Goal: Check status: Check status

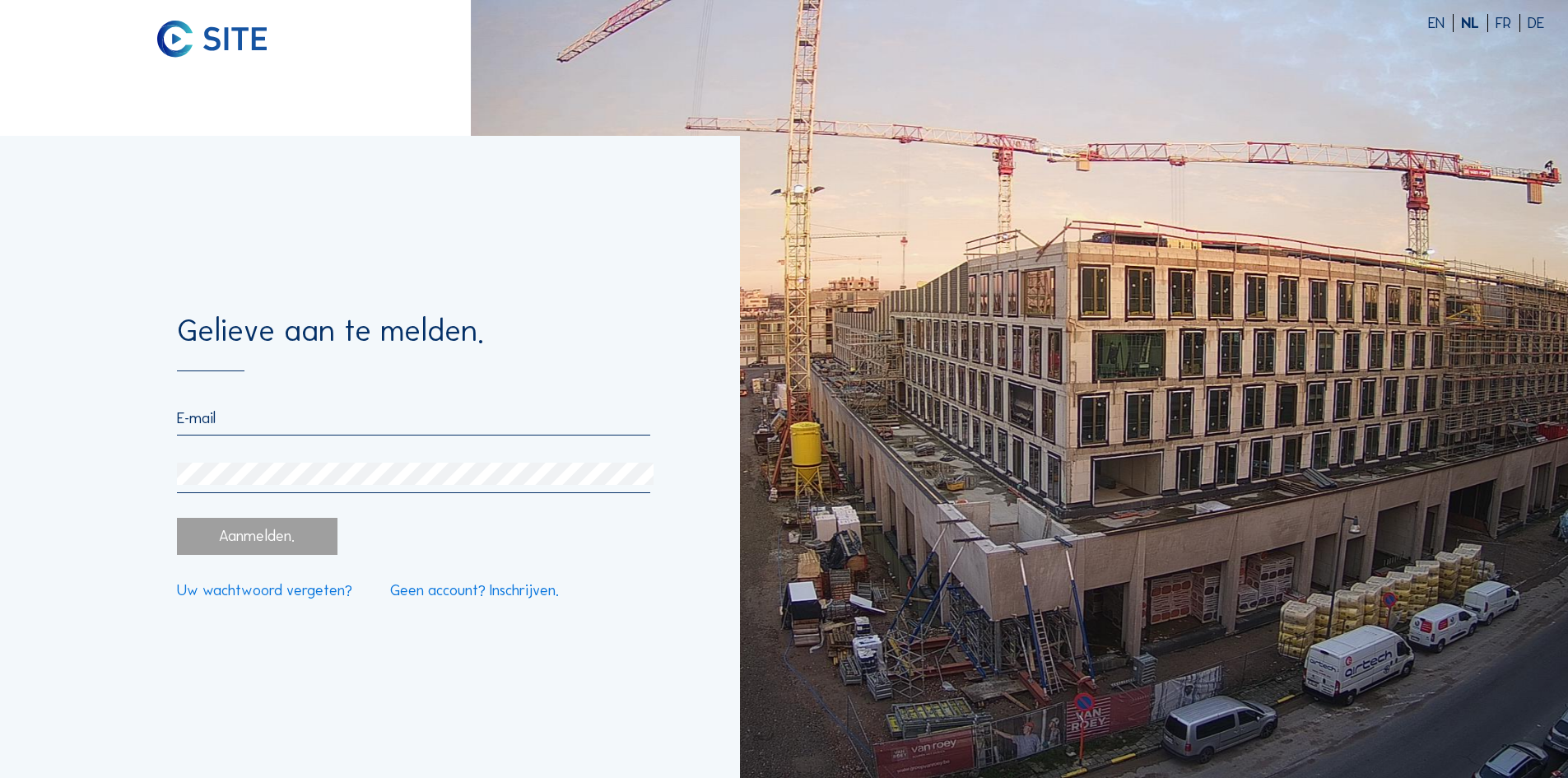
type input "[EMAIL_ADDRESS][DOMAIN_NAME]"
click at [258, 551] on div "Aanmelden." at bounding box center [256, 535] width 159 height 37
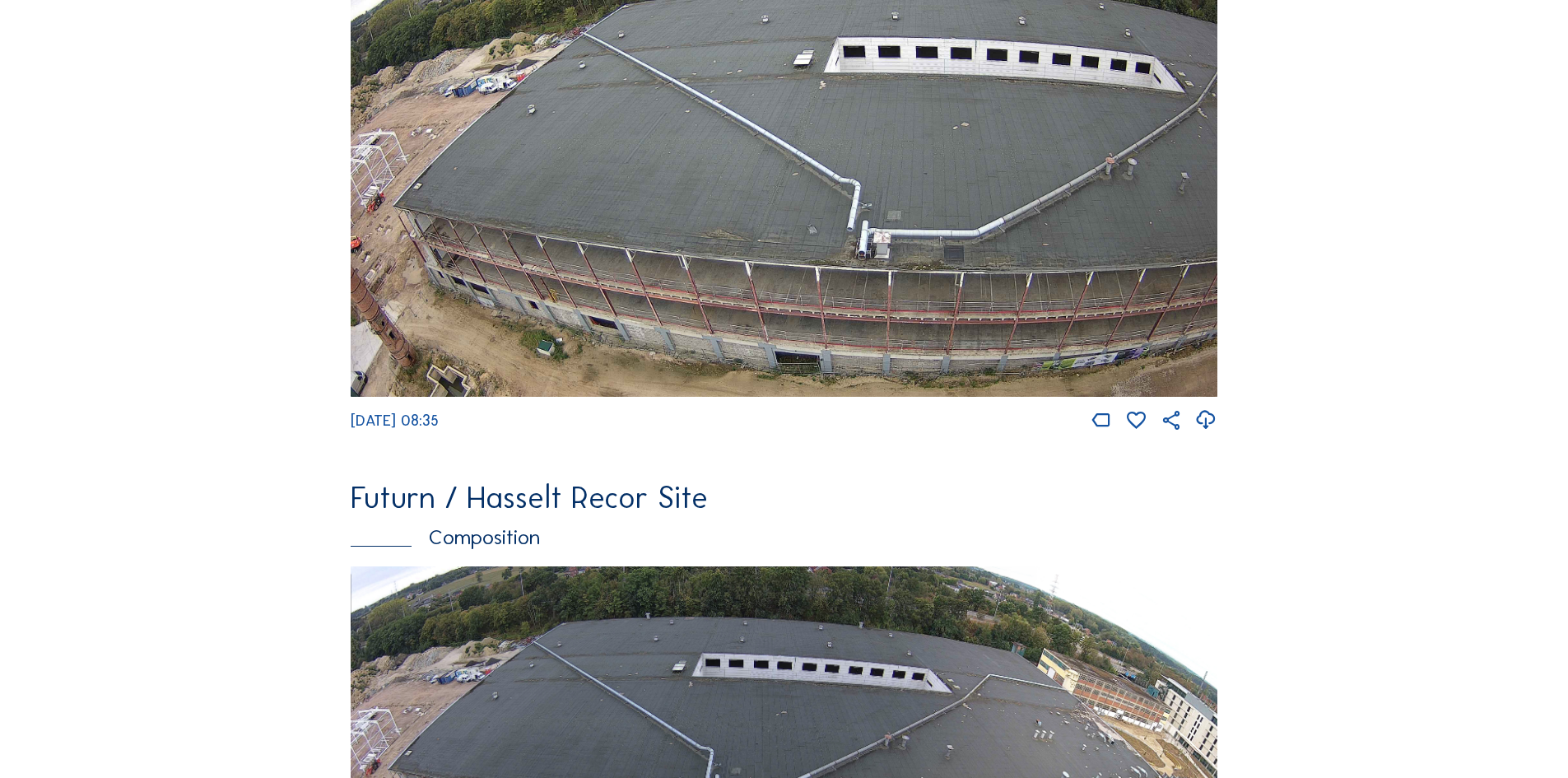
scroll to position [2646, 0]
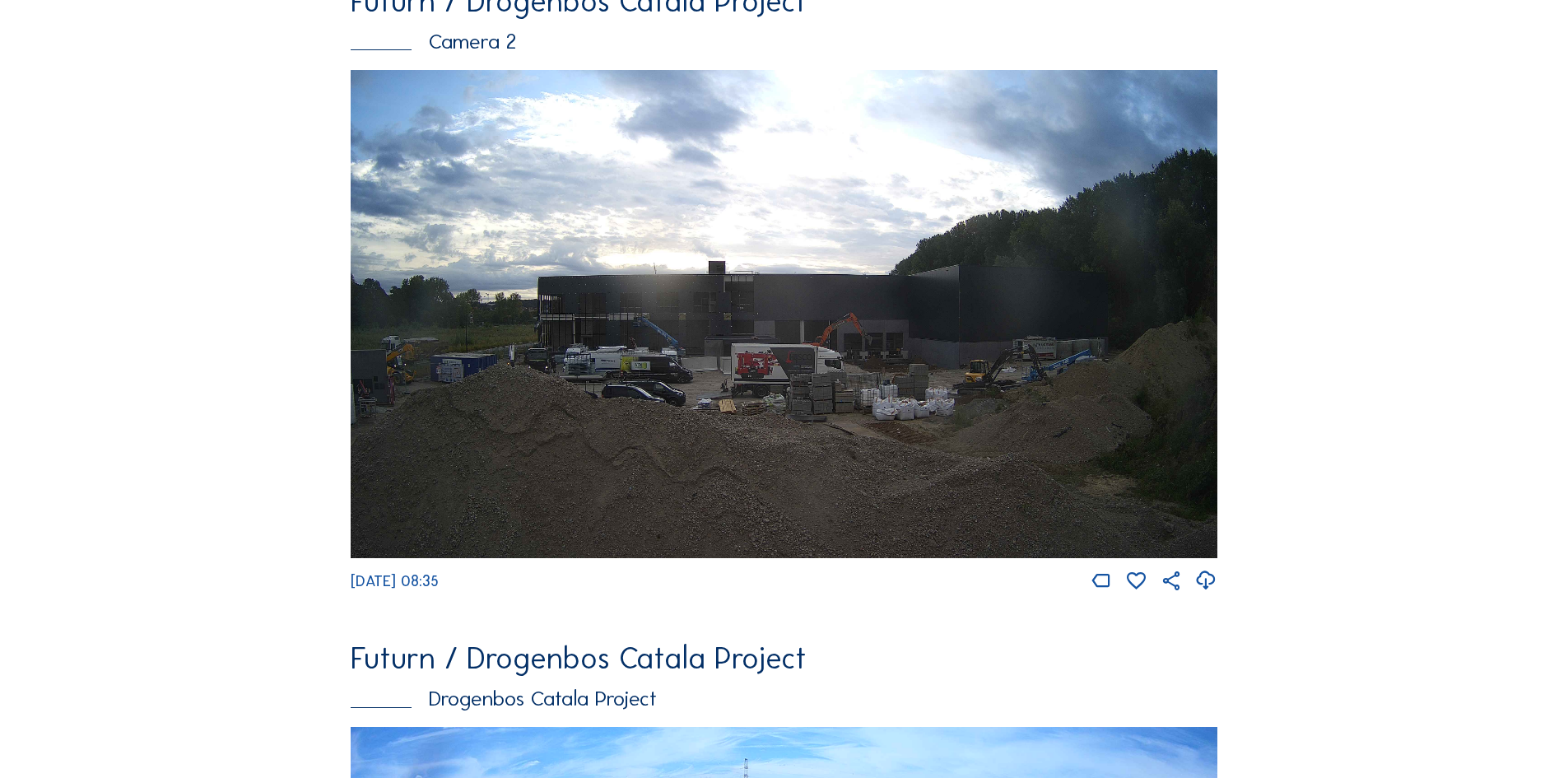
click at [727, 358] on img at bounding box center [783, 314] width 866 height 488
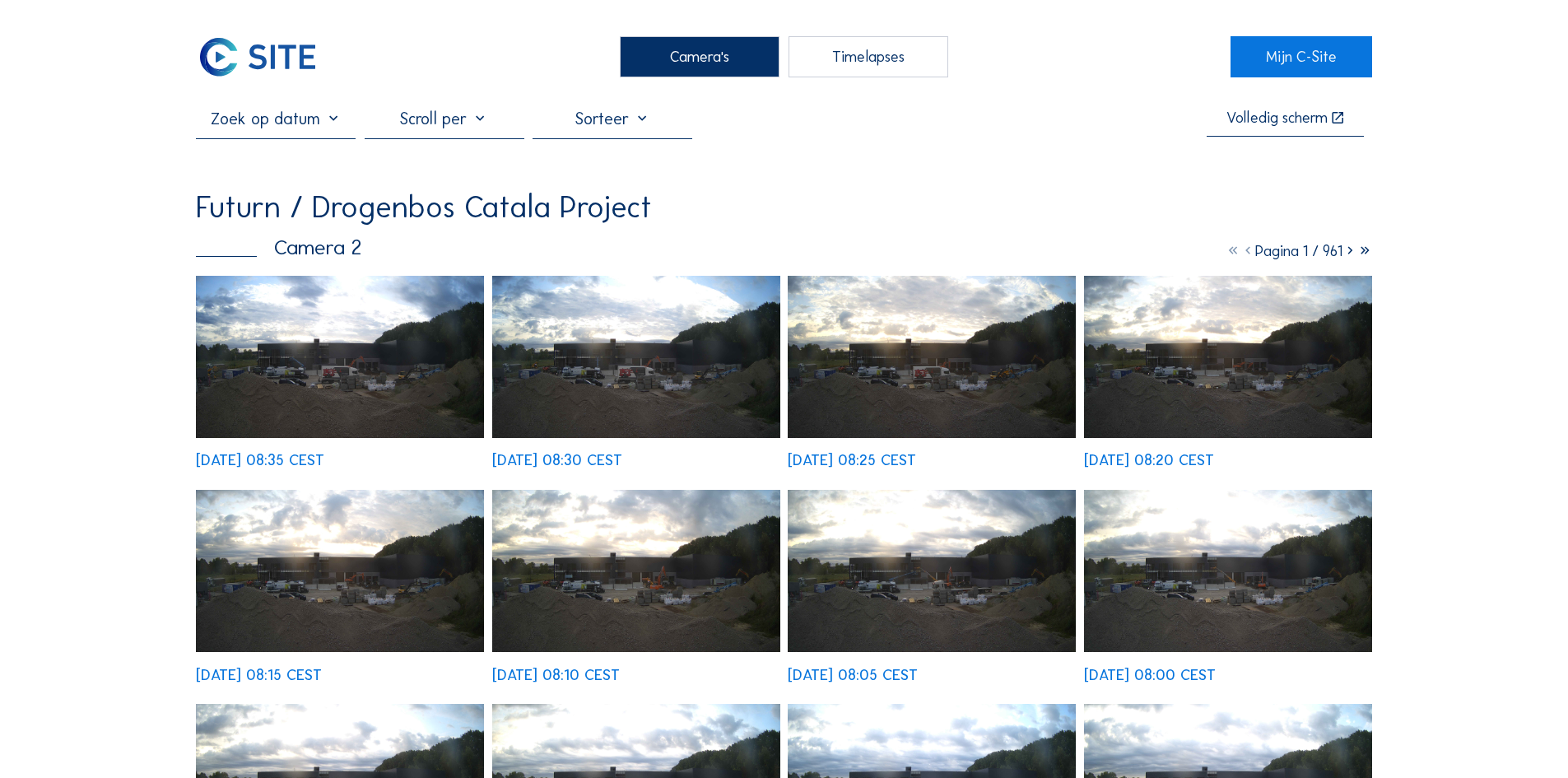
click at [356, 373] on img at bounding box center [340, 356] width 288 height 162
